Goal: Transaction & Acquisition: Purchase product/service

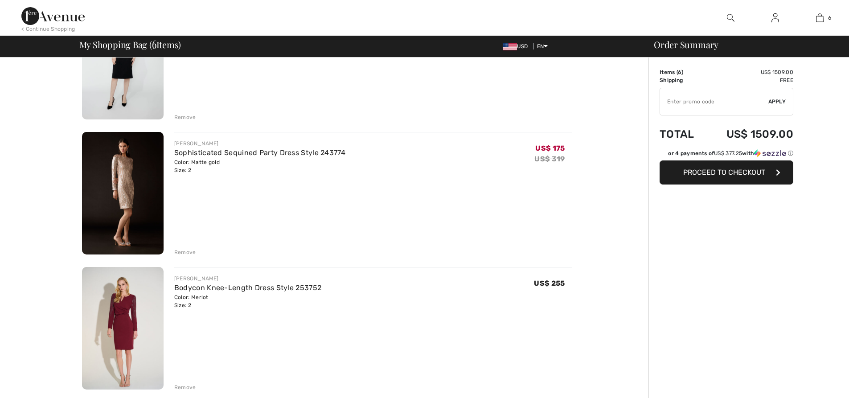
scroll to position [267, 0]
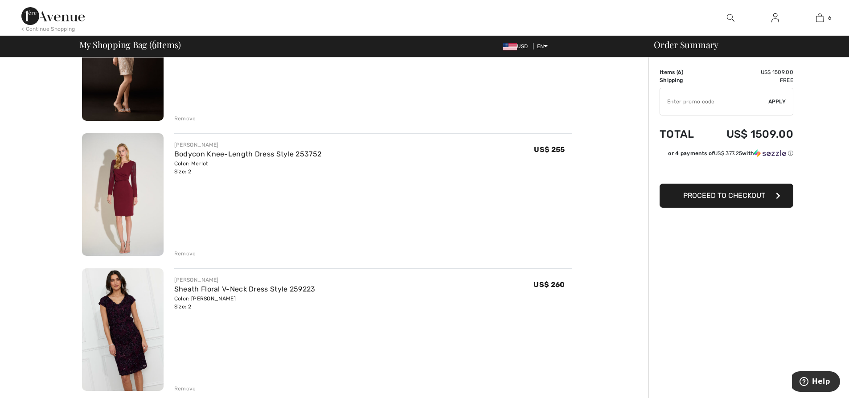
click at [718, 106] on input "TEXT" at bounding box center [714, 101] width 108 height 27
click at [776, 102] on span "Apply" at bounding box center [777, 102] width 18 height 8
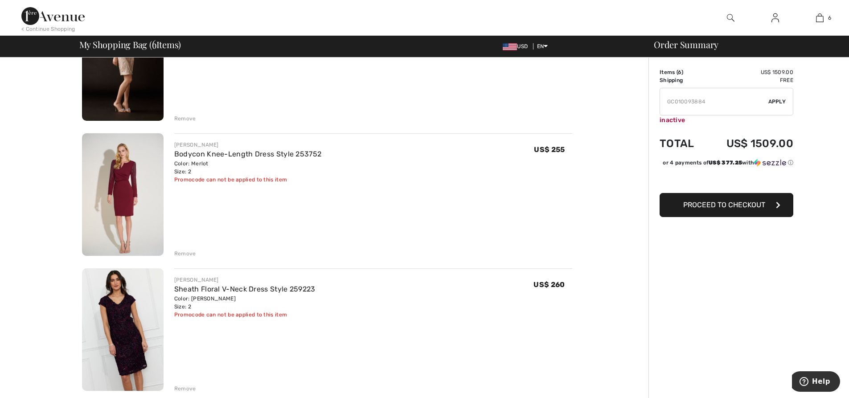
click at [735, 104] on input "TEXT" at bounding box center [714, 101] width 108 height 27
drag, startPoint x: 733, startPoint y: 103, endPoint x: 652, endPoint y: 95, distance: 81.5
type input "GC005042692"
click at [775, 100] on span "Apply" at bounding box center [777, 102] width 18 height 8
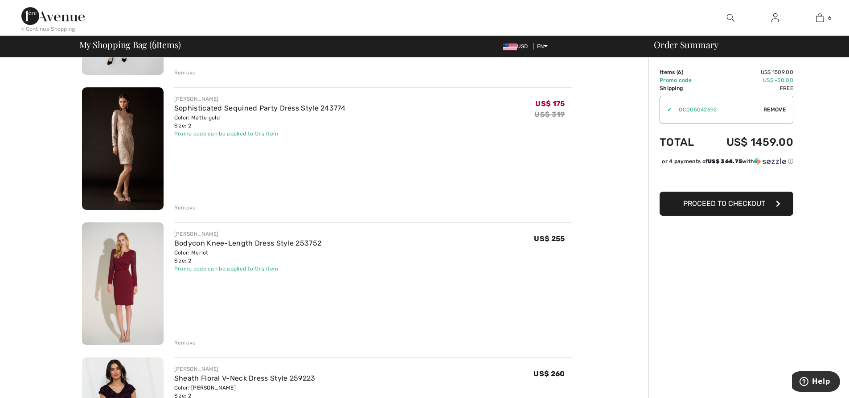
scroll to position [0, 0]
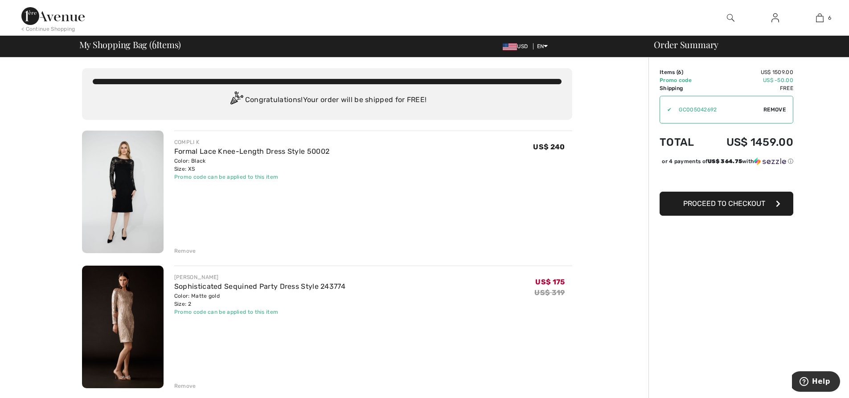
click at [492, 248] on div "Remove" at bounding box center [373, 250] width 398 height 10
click at [751, 208] on span "Proceed to Checkout" at bounding box center [724, 203] width 82 height 8
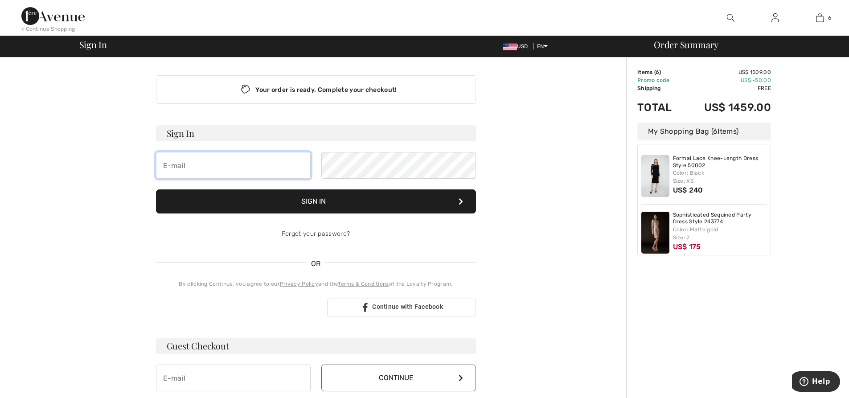
click at [209, 163] on input "email" at bounding box center [233, 165] width 155 height 27
type input "d"
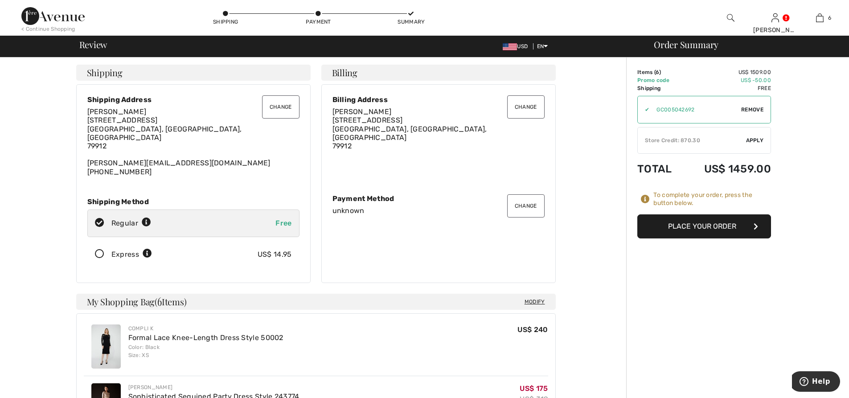
click at [99, 249] on icon at bounding box center [100, 253] width 24 height 9
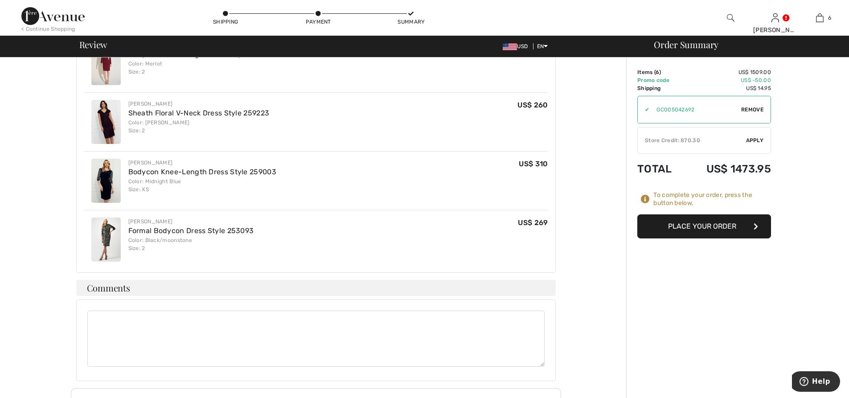
scroll to position [178, 0]
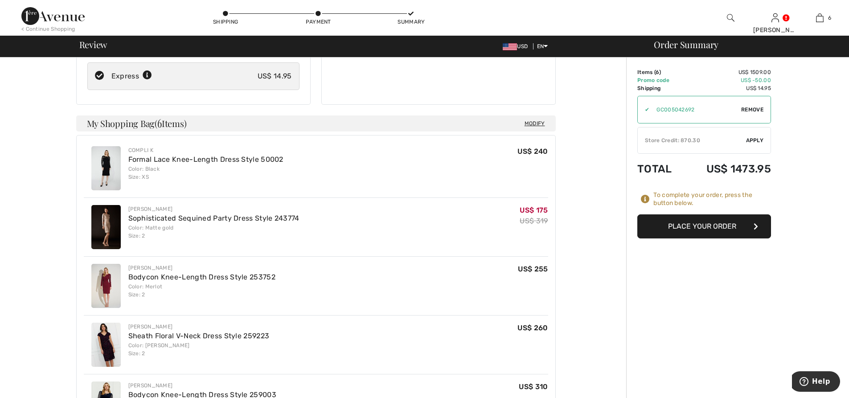
click at [723, 228] on button "Place Your Order" at bounding box center [704, 226] width 134 height 24
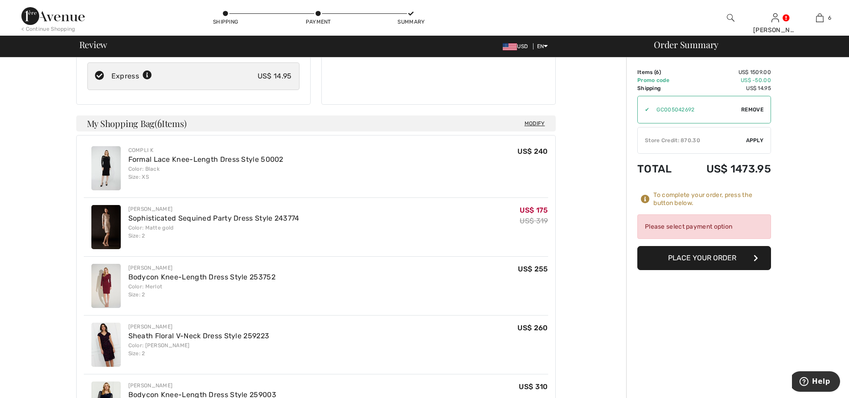
click at [730, 261] on button "Place Your Order" at bounding box center [704, 258] width 134 height 24
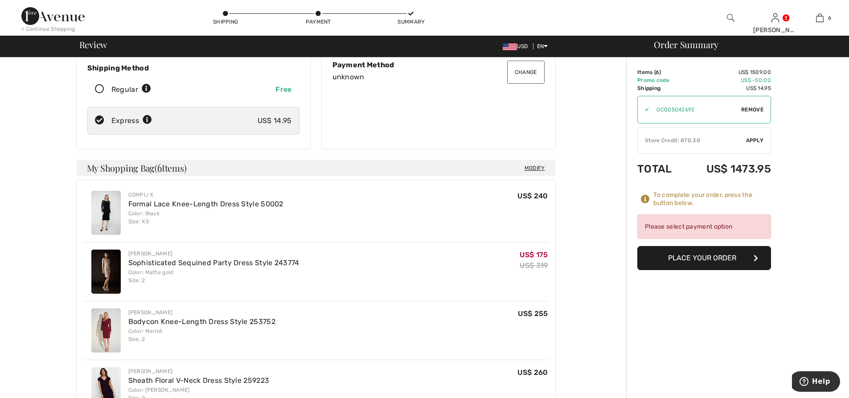
scroll to position [0, 0]
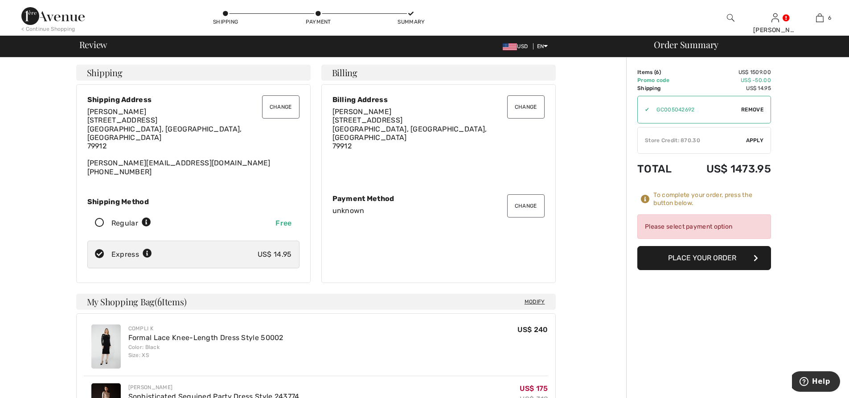
click at [98, 218] on icon at bounding box center [100, 222] width 24 height 9
radio input "true"
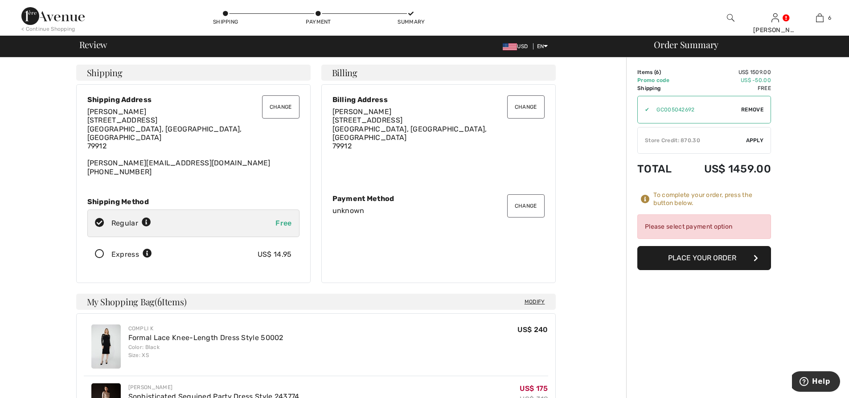
click at [101, 249] on icon at bounding box center [100, 253] width 24 height 9
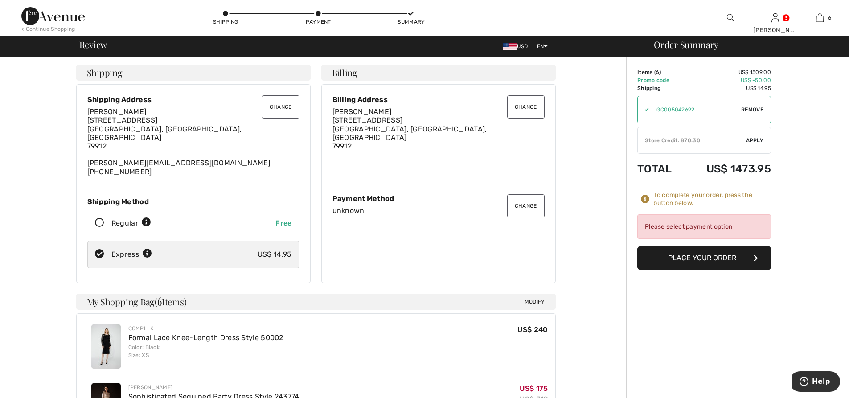
click at [727, 229] on div "Please select payment option" at bounding box center [704, 226] width 134 height 24
click at [729, 264] on button "Place Your Order" at bounding box center [704, 258] width 134 height 24
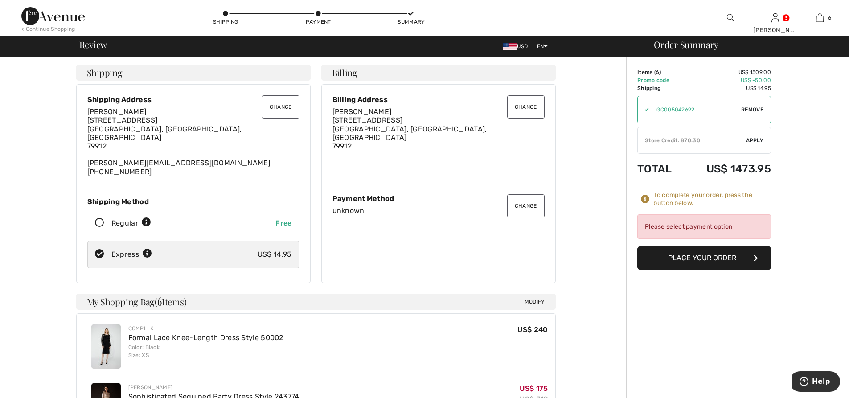
click at [729, 264] on button "Place Your Order" at bounding box center [704, 258] width 134 height 24
click at [722, 224] on div "Please select payment option" at bounding box center [704, 226] width 134 height 24
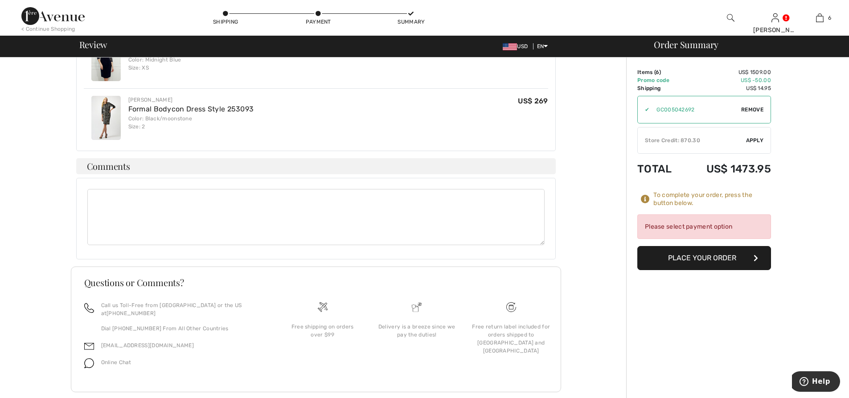
scroll to position [389, 0]
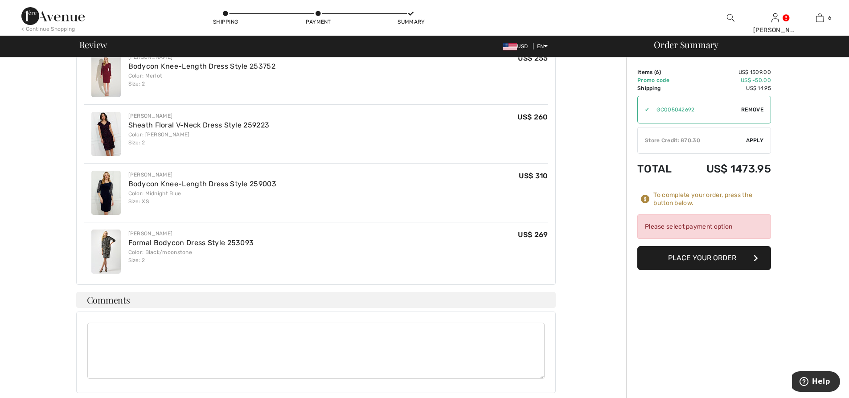
click at [735, 218] on div "Please select payment option" at bounding box center [704, 226] width 134 height 24
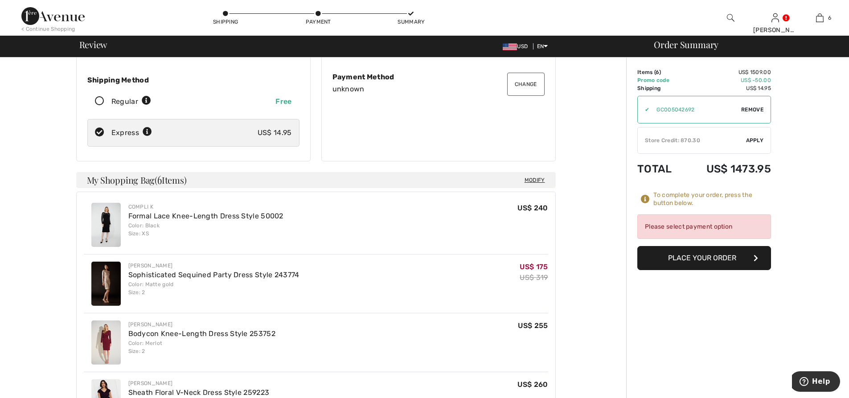
scroll to position [0, 0]
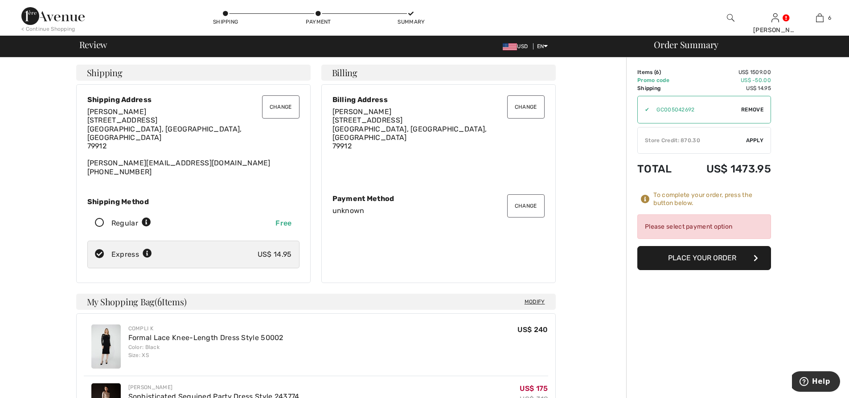
click at [731, 263] on button "Place Your Order" at bounding box center [704, 258] width 134 height 24
click at [752, 141] on span "Apply" at bounding box center [755, 140] width 18 height 8
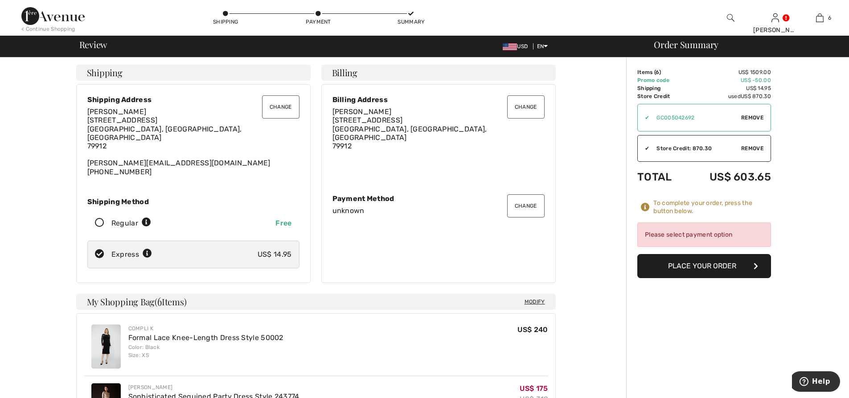
click at [746, 267] on button "Place Your Order" at bounding box center [704, 266] width 134 height 24
click at [711, 271] on button "Place Your Order" at bounding box center [704, 266] width 134 height 24
click at [714, 236] on div "Please select payment option" at bounding box center [704, 234] width 134 height 24
click at [529, 206] on button "Change" at bounding box center [525, 205] width 37 height 23
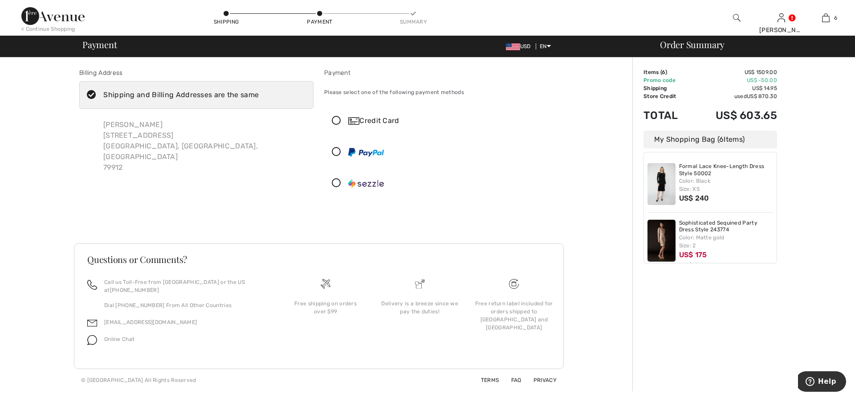
click at [334, 151] on icon at bounding box center [337, 151] width 24 height 9
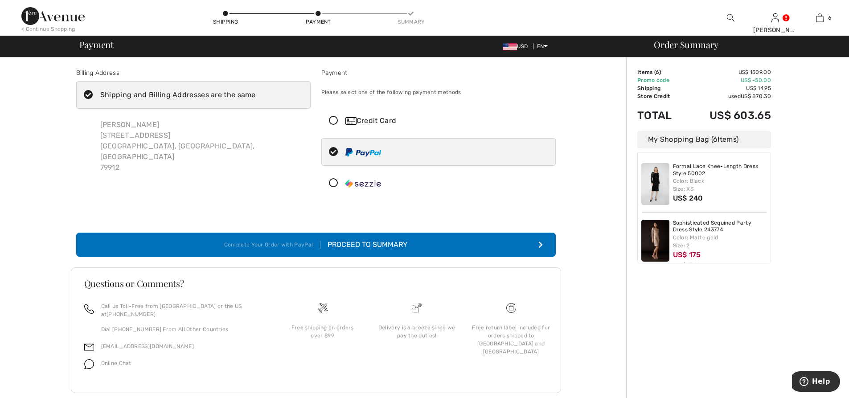
scroll to position [9, 0]
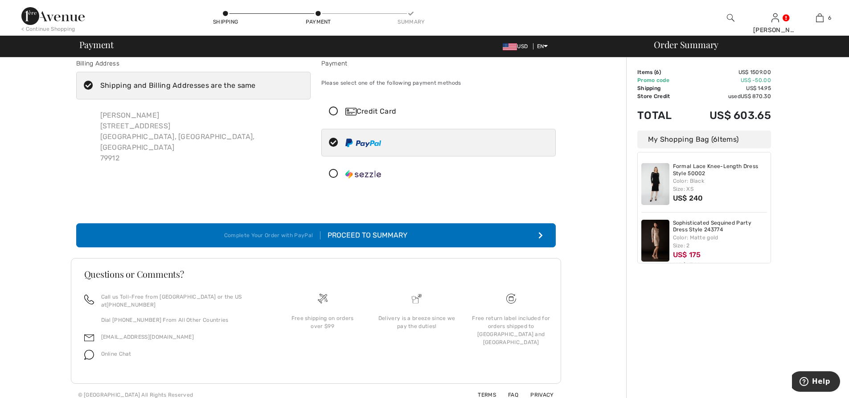
click at [448, 243] on button "Complete Your Order with PayPal Proceed to Summary" at bounding box center [315, 235] width 479 height 24
